Goal: Check status

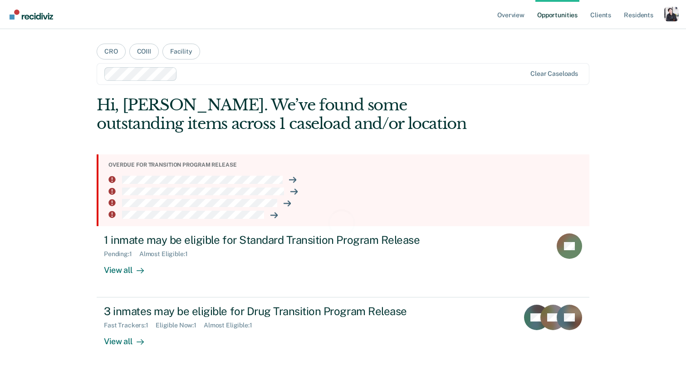
click at [666, 19] on div "Profile dropdown button" at bounding box center [671, 14] width 15 height 15
click at [614, 38] on link "Profile" at bounding box center [635, 37] width 73 height 8
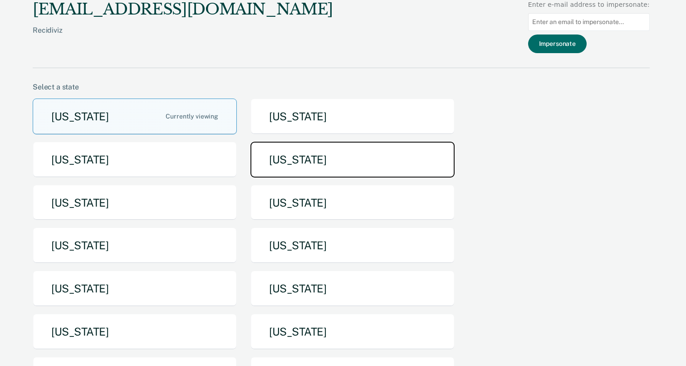
click at [280, 147] on button "[US_STATE]" at bounding box center [352, 160] width 204 height 36
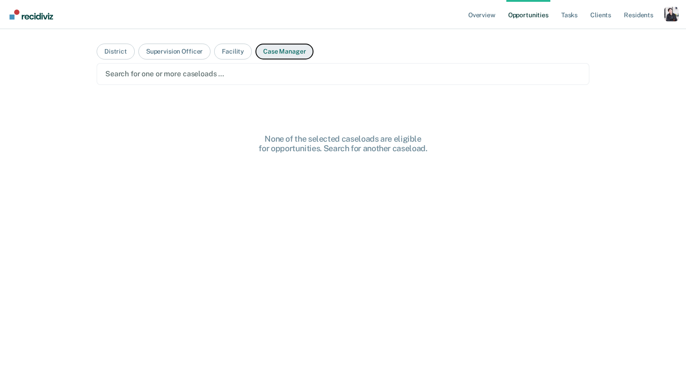
click at [266, 54] on button "Case Manager" at bounding box center [284, 52] width 58 height 16
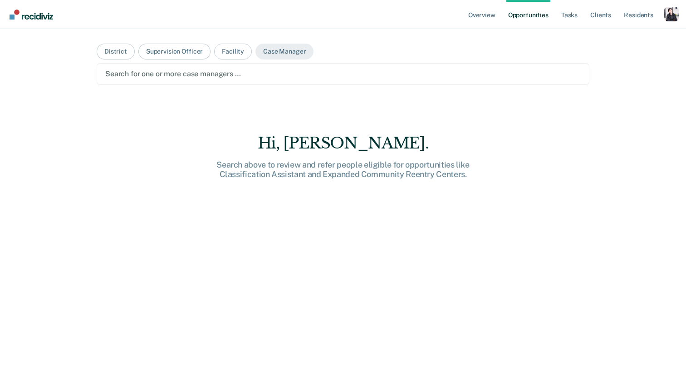
click at [241, 78] on div at bounding box center [343, 74] width 476 height 10
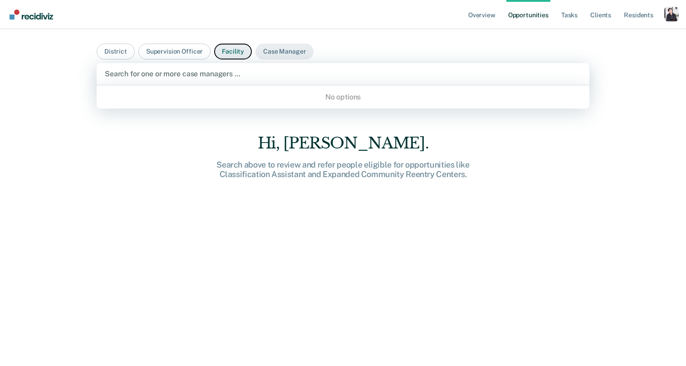
click at [246, 46] on button "Facility" at bounding box center [233, 52] width 38 height 16
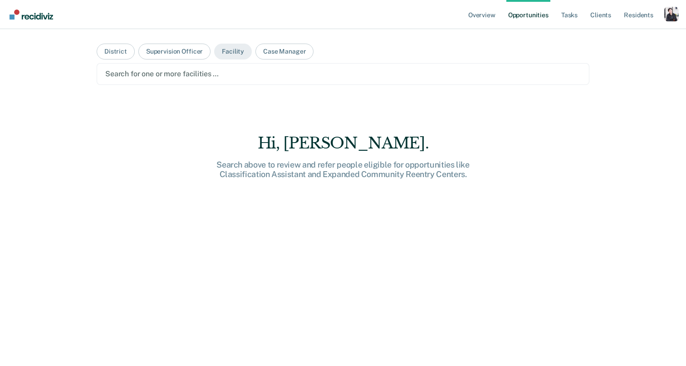
click at [241, 70] on div at bounding box center [343, 74] width 476 height 10
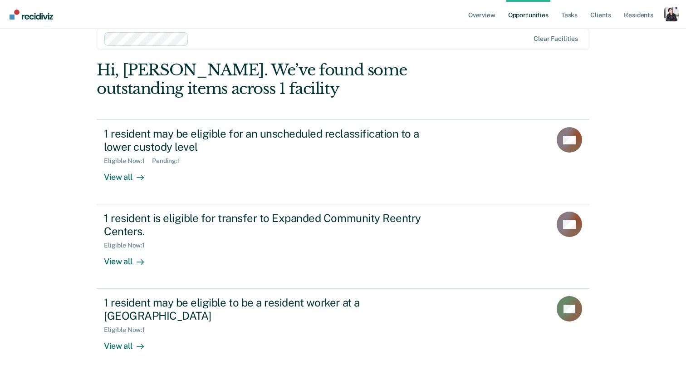
scroll to position [39, 0]
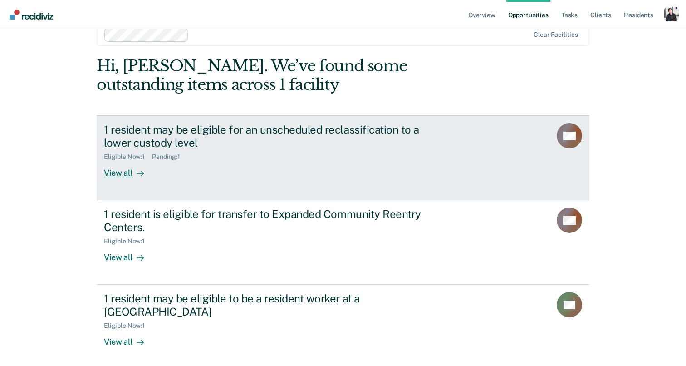
click at [223, 138] on div "1 resident may be eligible for an unscheduled reclassification to a lower custo…" at bounding box center [263, 136] width 319 height 26
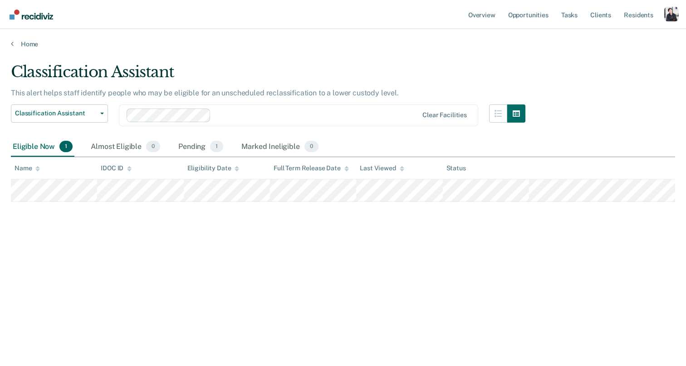
click at [236, 116] on div at bounding box center [316, 115] width 203 height 10
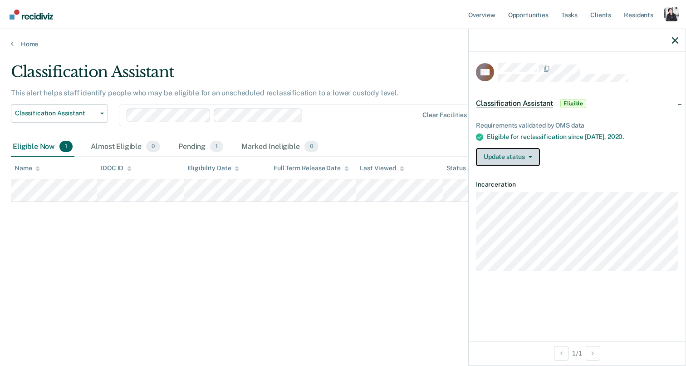
click at [520, 155] on button "Update status" at bounding box center [508, 157] width 64 height 18
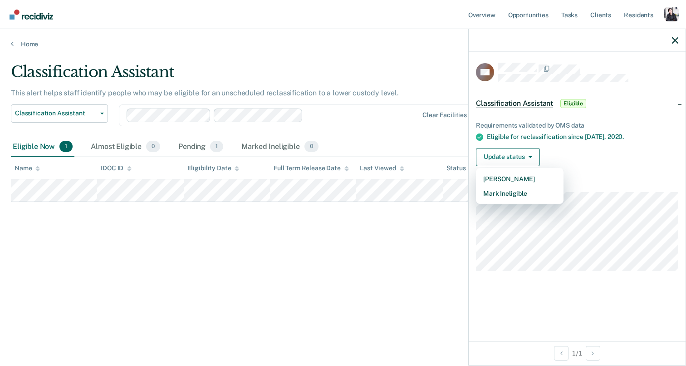
click at [564, 146] on div "Requirements validated by OMS data Eligible for reclassification since [DATE]. …" at bounding box center [577, 140] width 217 height 66
